Goal: Task Accomplishment & Management: Use online tool/utility

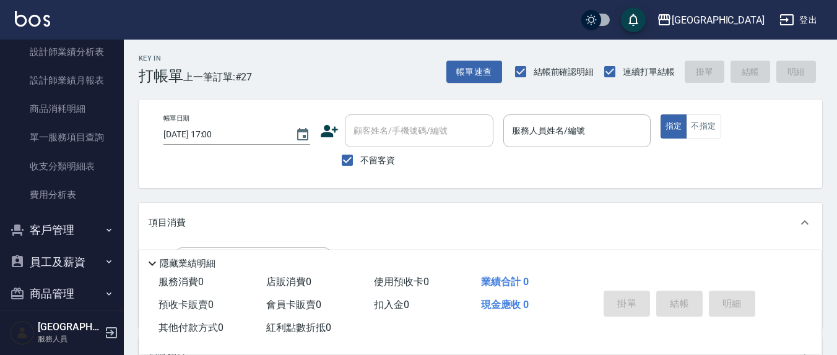
scroll to position [532, 0]
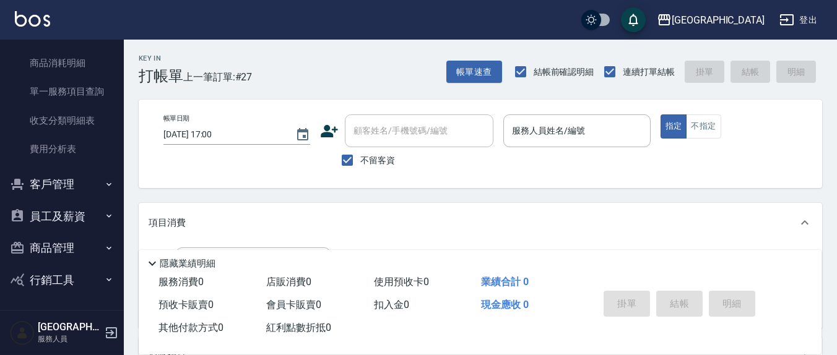
click at [76, 218] on button "員工及薪資" at bounding box center [62, 217] width 114 height 32
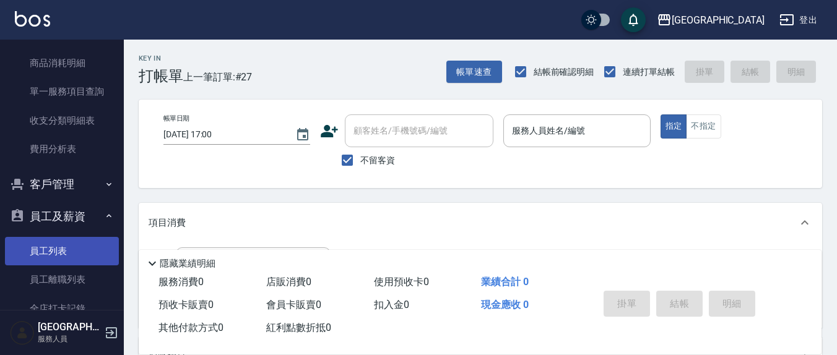
click at [63, 244] on link "員工列表" at bounding box center [62, 251] width 114 height 28
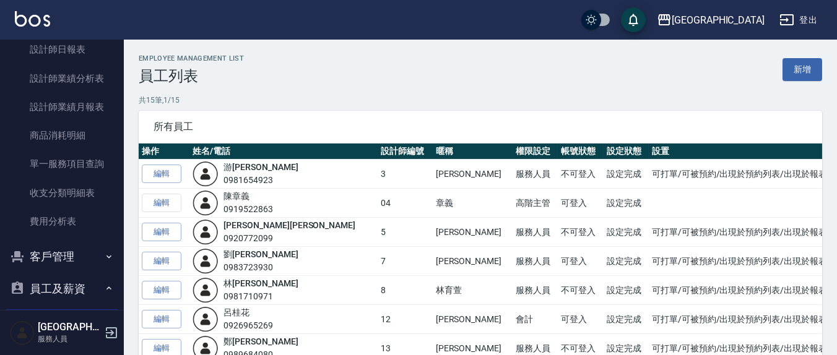
scroll to position [499, 0]
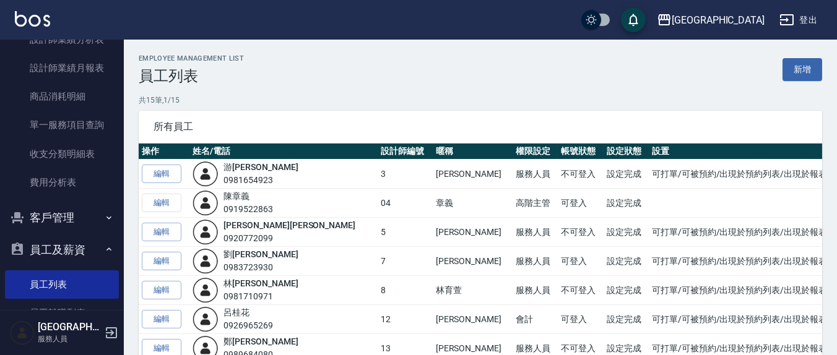
click at [71, 226] on button "客戶管理" at bounding box center [62, 218] width 114 height 32
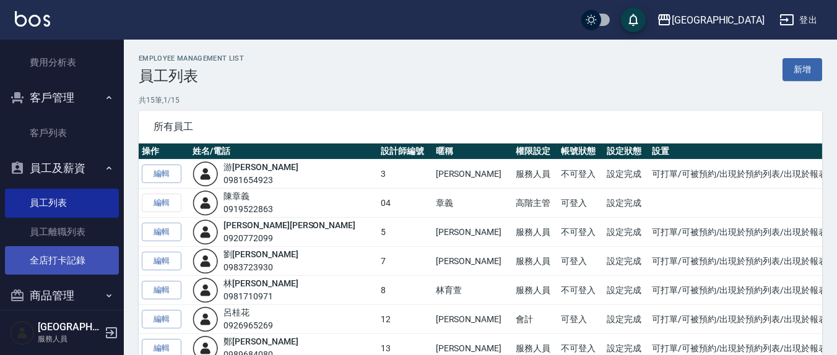
scroll to position [628, 0]
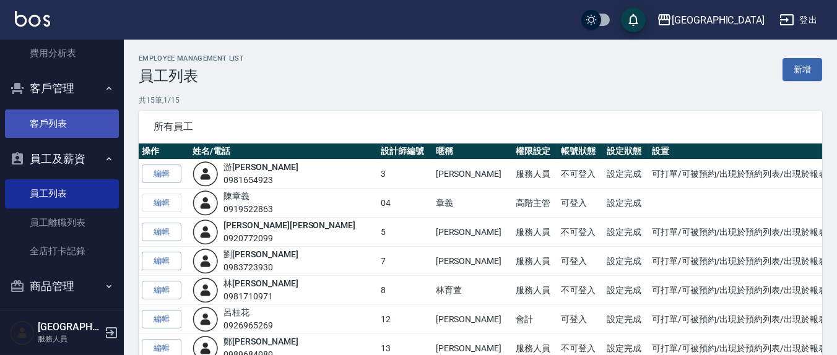
click at [54, 116] on link "客戶列表" at bounding box center [62, 124] width 114 height 28
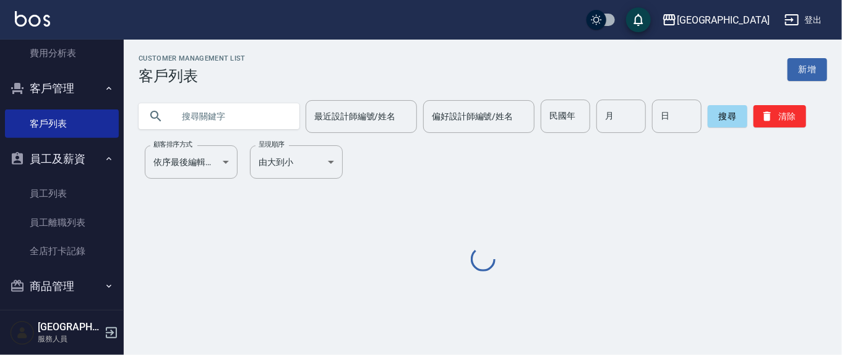
click at [353, 102] on div "最近設計師編號/姓名" at bounding box center [361, 116] width 111 height 33
click at [219, 100] on input "text" at bounding box center [231, 116] width 116 height 33
click at [215, 118] on input "text" at bounding box center [231, 116] width 116 height 33
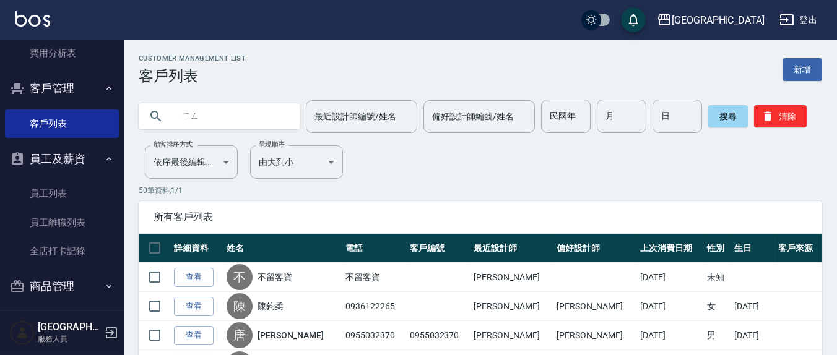
type input "ㄒ"
type input "[PERSON_NAME]"
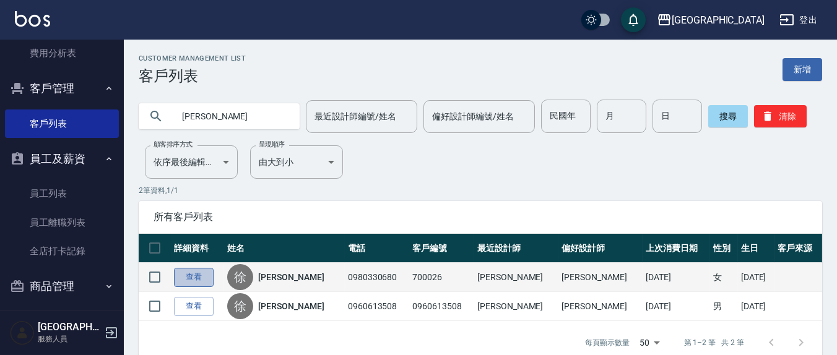
click at [187, 277] on link "查看" at bounding box center [194, 277] width 40 height 19
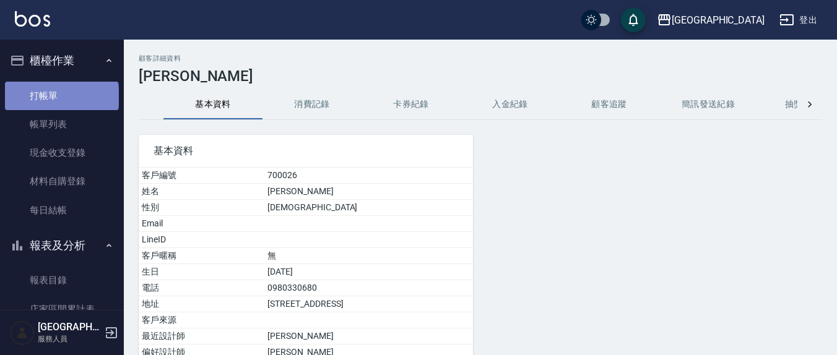
click at [61, 97] on link "打帳單" at bounding box center [62, 96] width 114 height 28
